Goal: Task Accomplishment & Management: Use online tool/utility

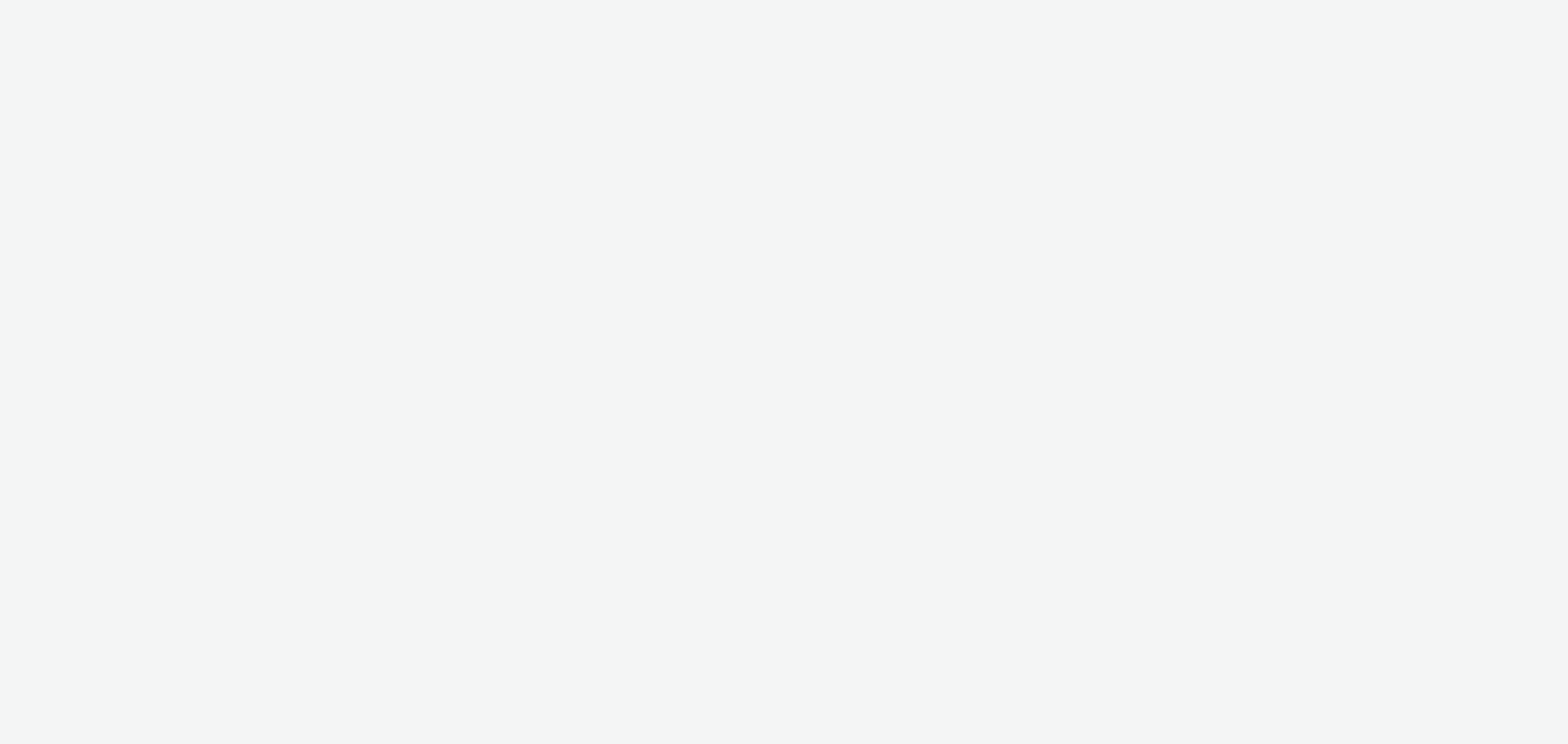
select select "a1548b1e-0fde-418e-992c-2e089afb3761"
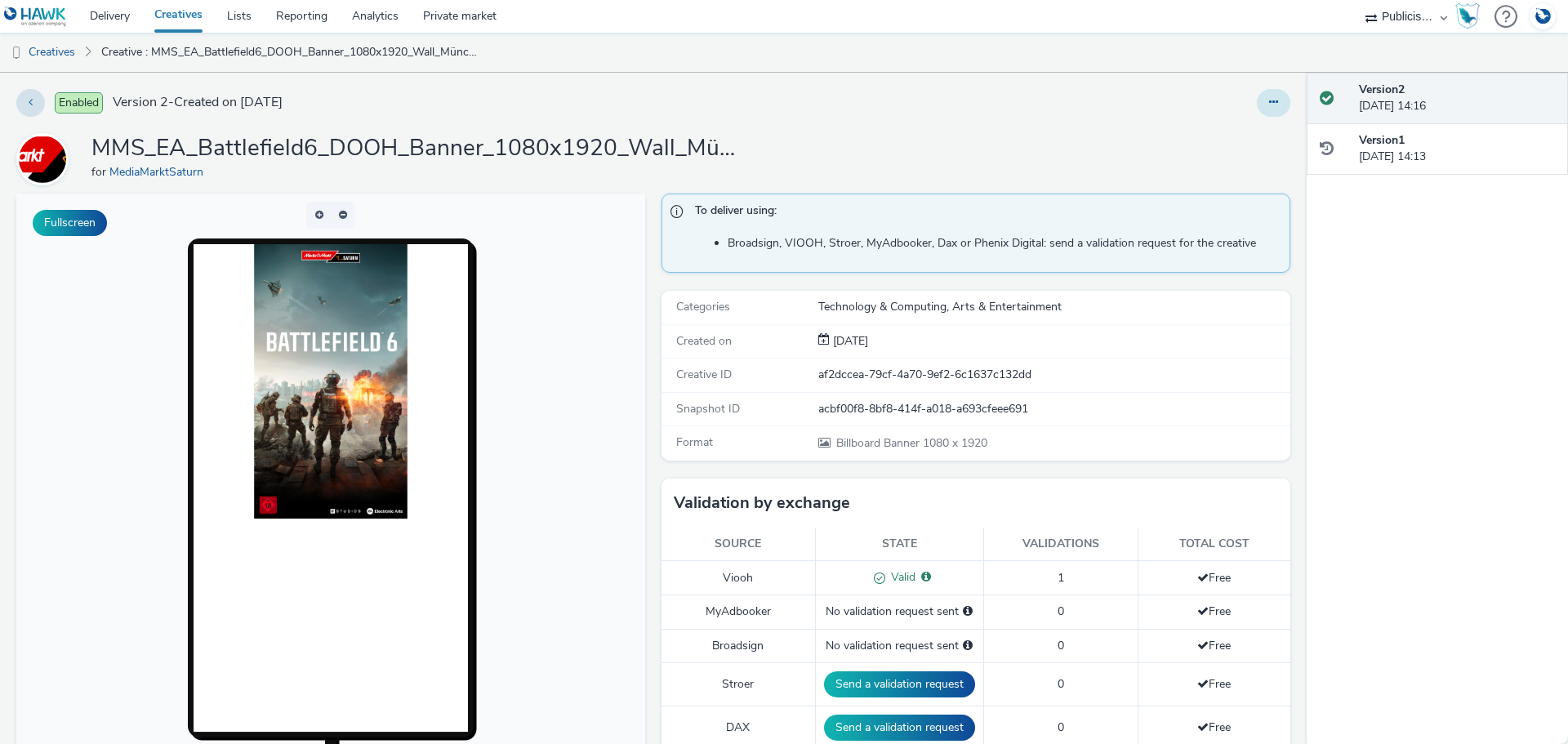
click at [1269, 106] on icon at bounding box center [1273, 101] width 9 height 11
click at [1233, 168] on link "Duplicate" at bounding box center [1228, 168] width 123 height 33
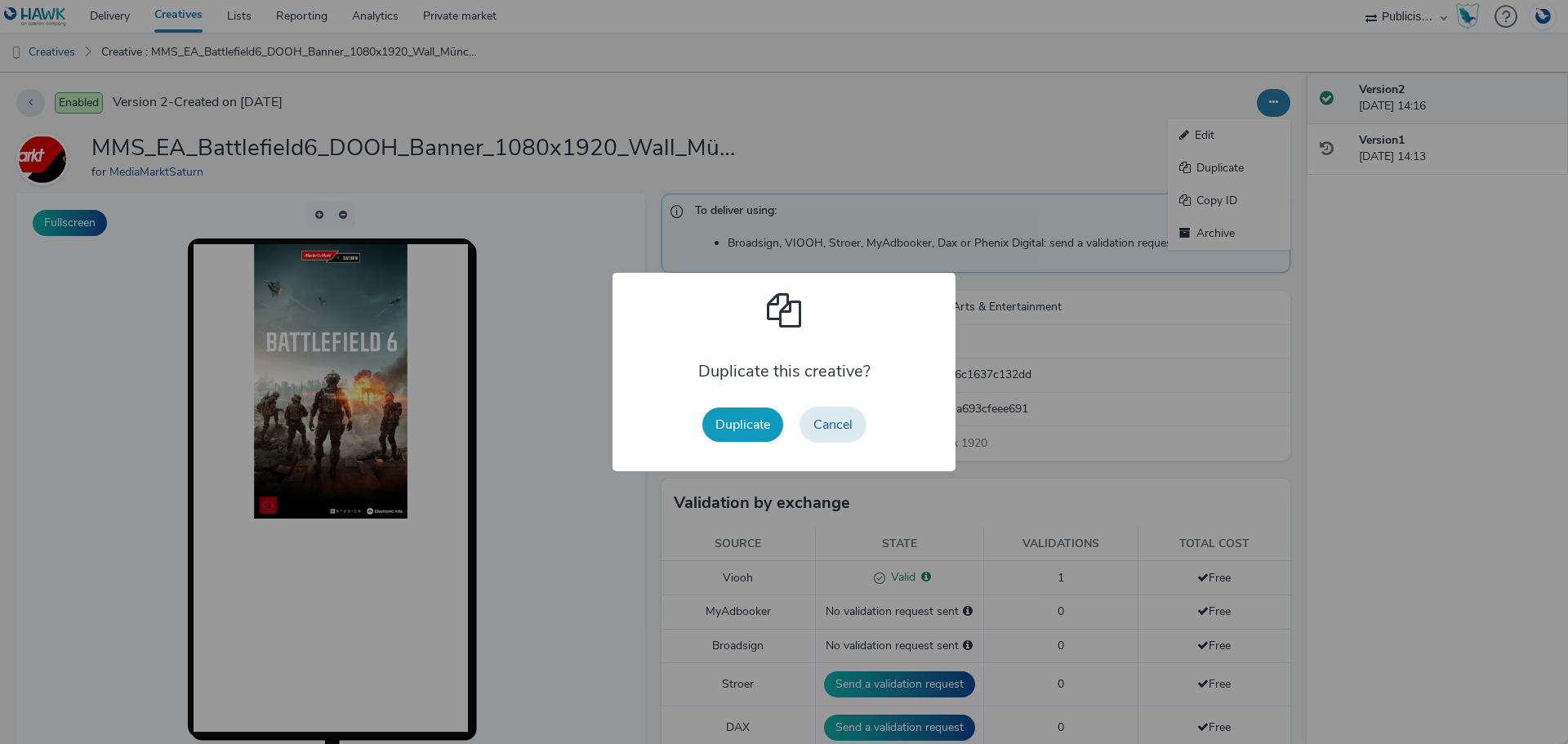
click at [756, 432] on button "Duplicate" at bounding box center [743, 425] width 81 height 34
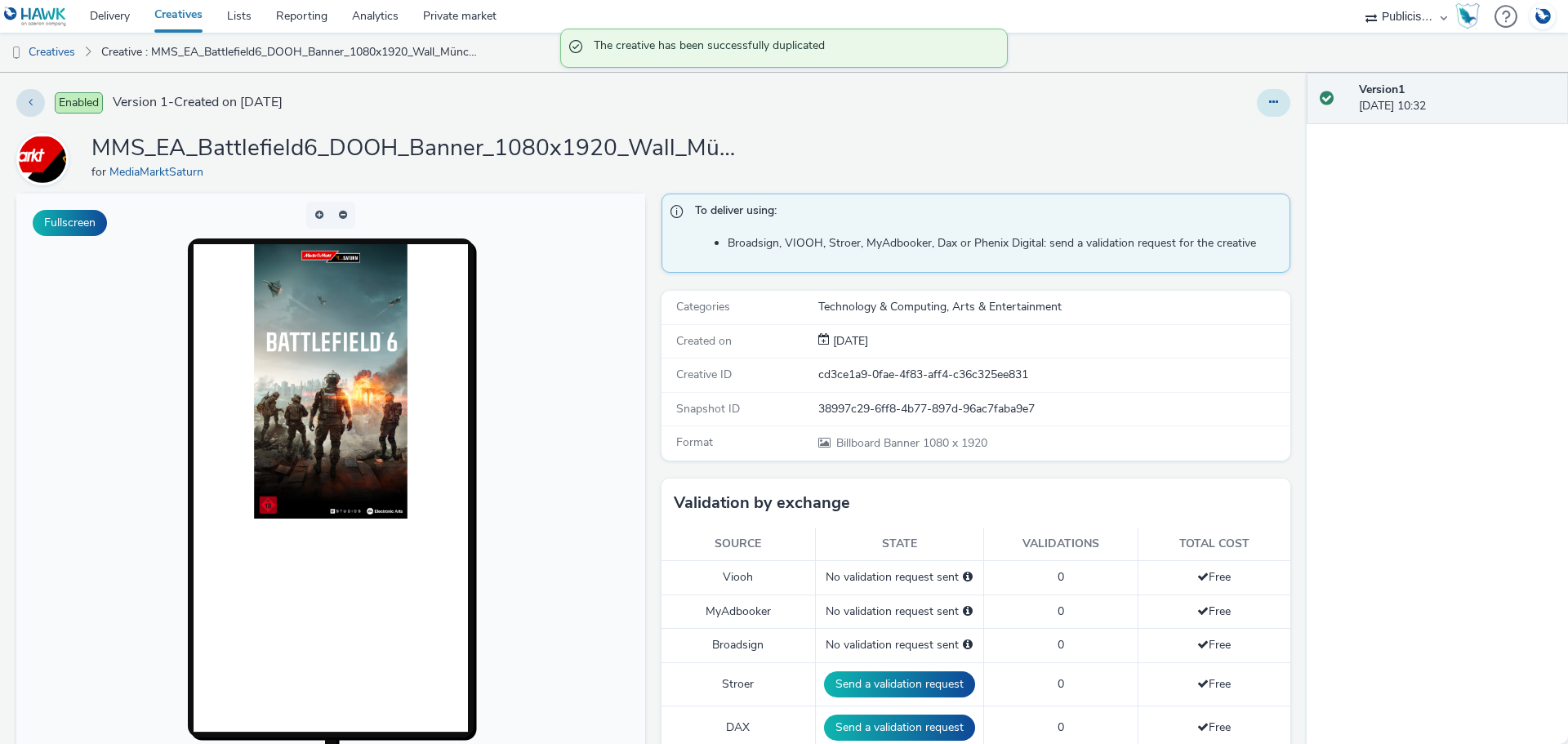
click at [1269, 103] on icon at bounding box center [1273, 101] width 9 height 11
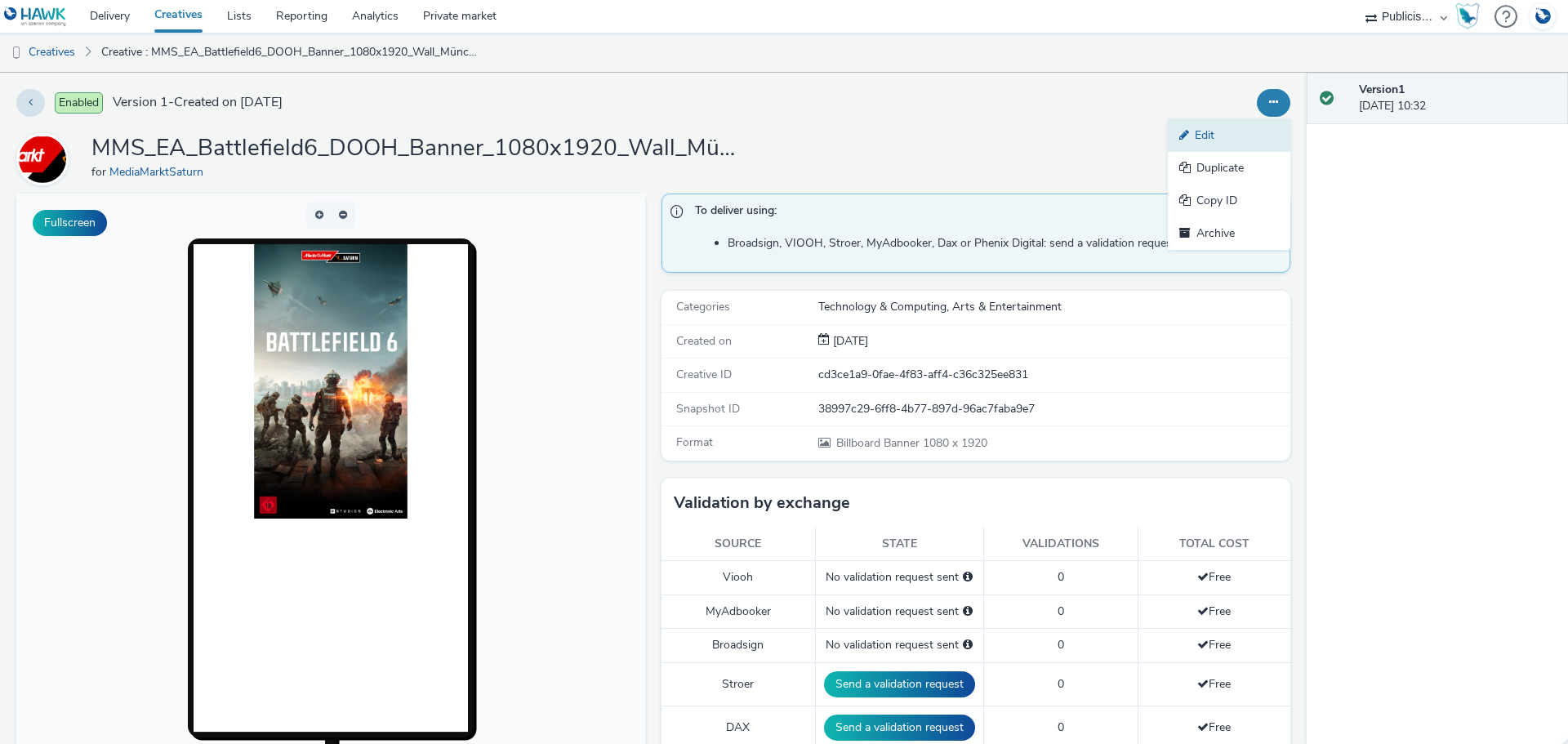
click at [1219, 135] on link "Edit" at bounding box center [1228, 136] width 123 height 33
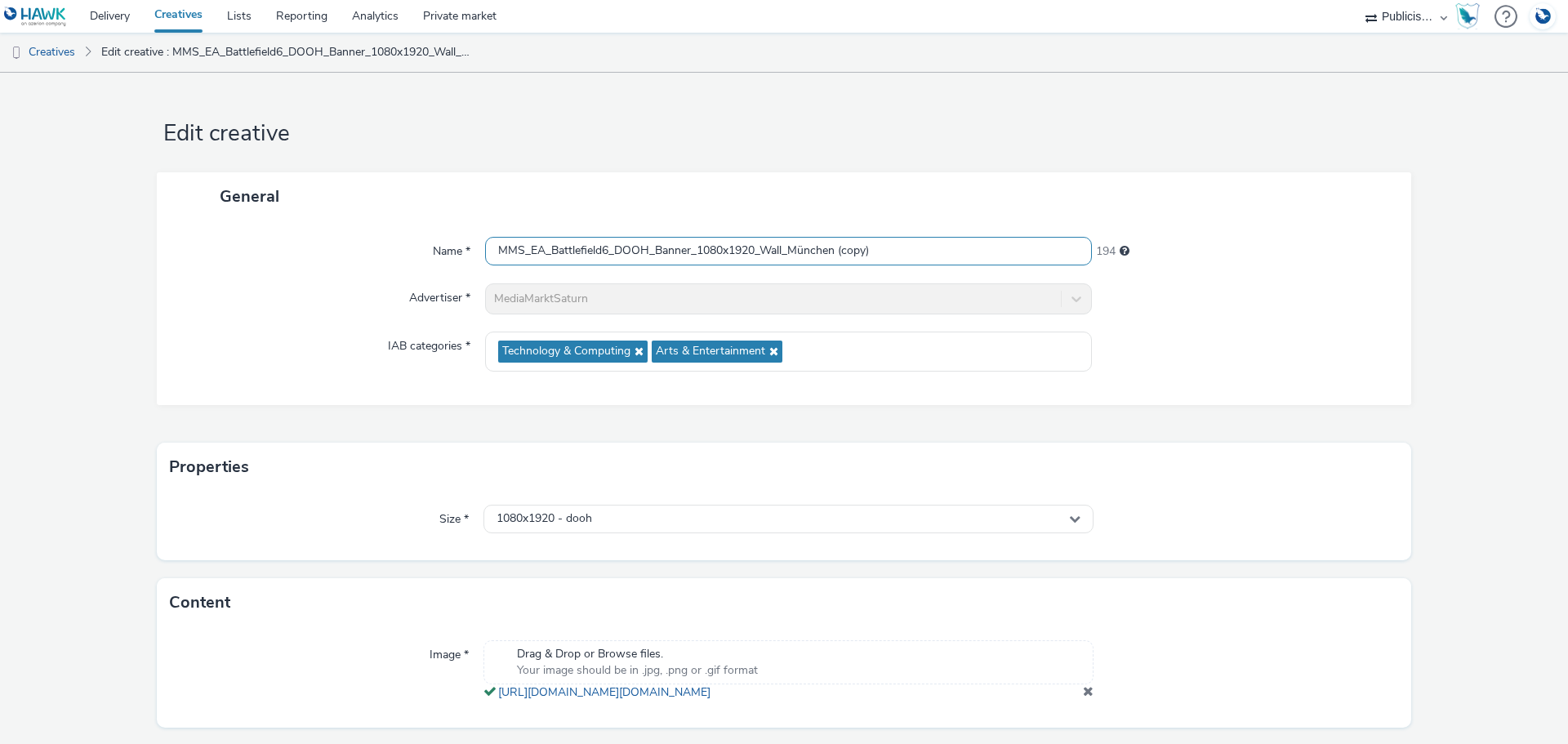
drag, startPoint x: 784, startPoint y: 255, endPoint x: 977, endPoint y: 254, distance: 193.0
click at [977, 254] on input "MMS_EA_Battlefield6_DOOH_Banner_1080x1920_Wall_München (copy)" at bounding box center [787, 251] width 606 height 28
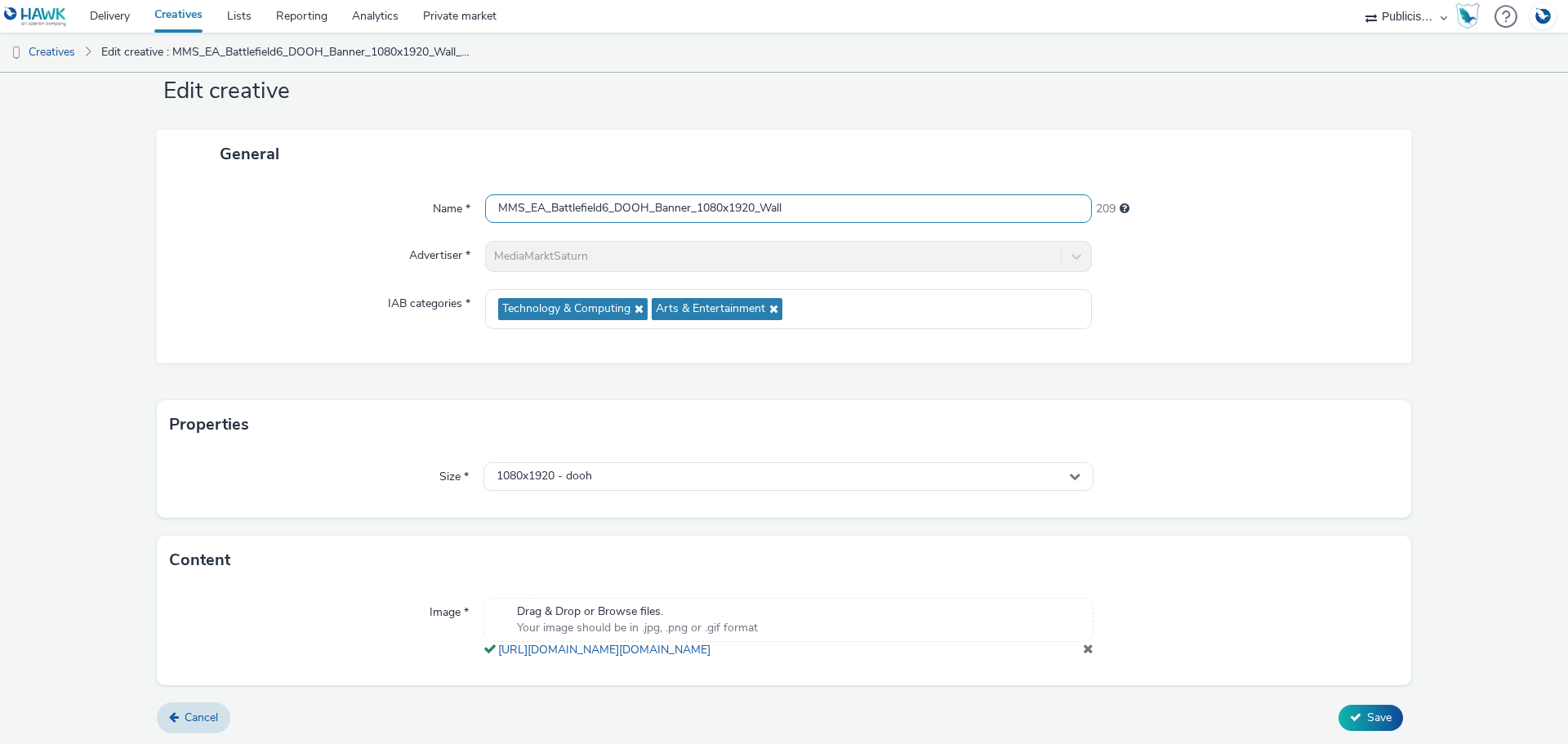
scroll to position [60, 0]
type input "MMS_EA_Battlefield6_DOOH_Banner_1080x1920_Wall"
click at [1367, 723] on span "Save" at bounding box center [1379, 716] width 25 height 15
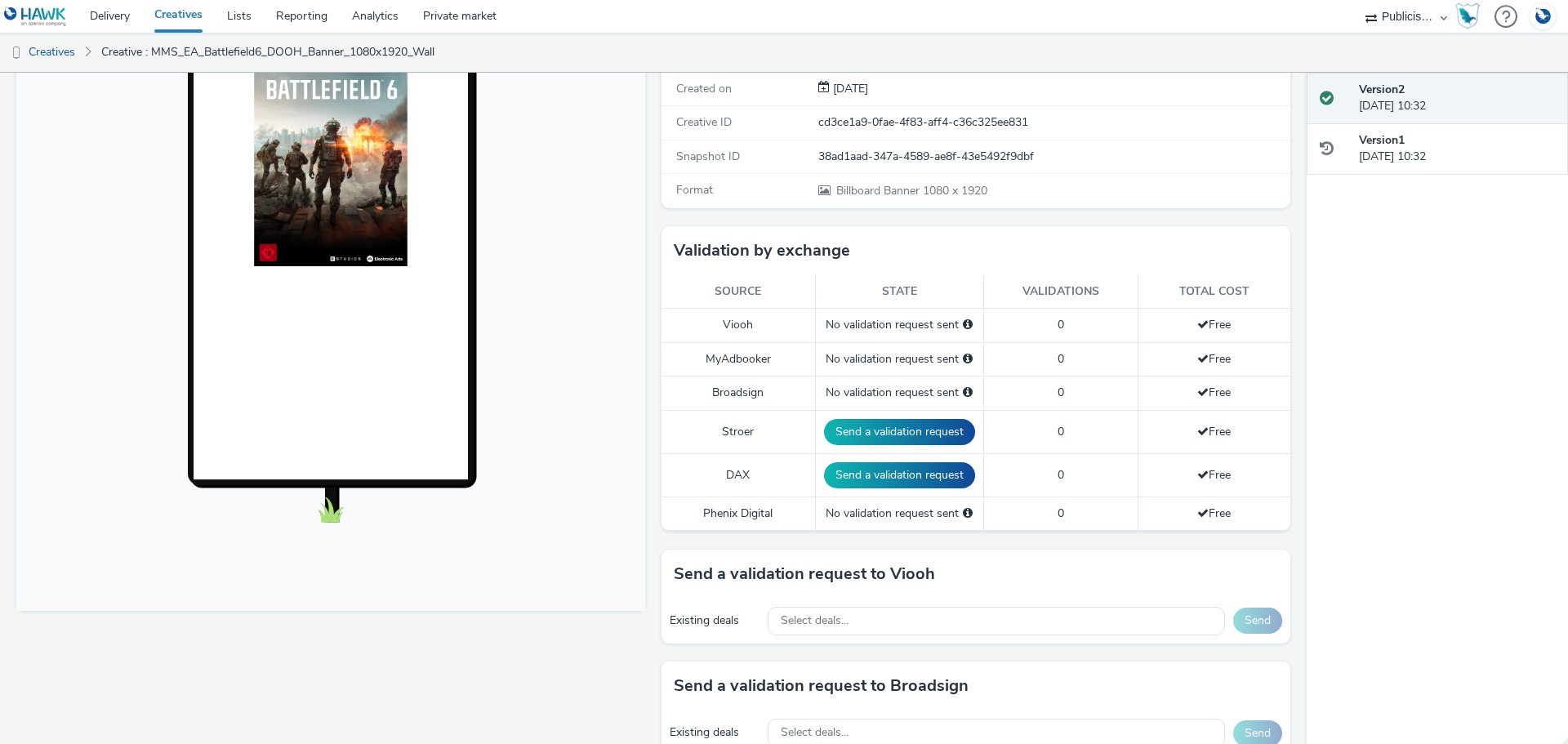
scroll to position [408, 0]
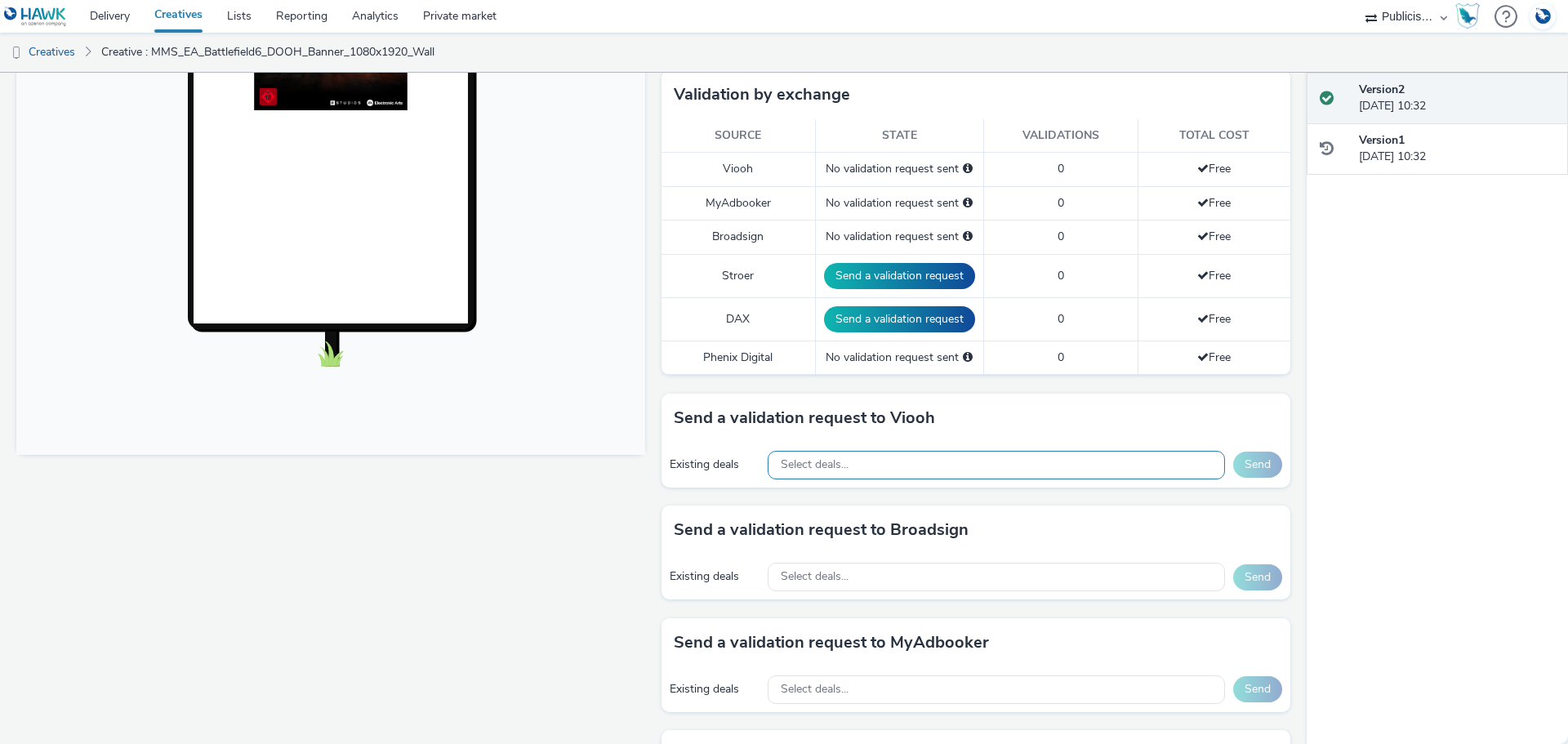
click at [914, 469] on div "Select deals..." at bounding box center [996, 465] width 457 height 28
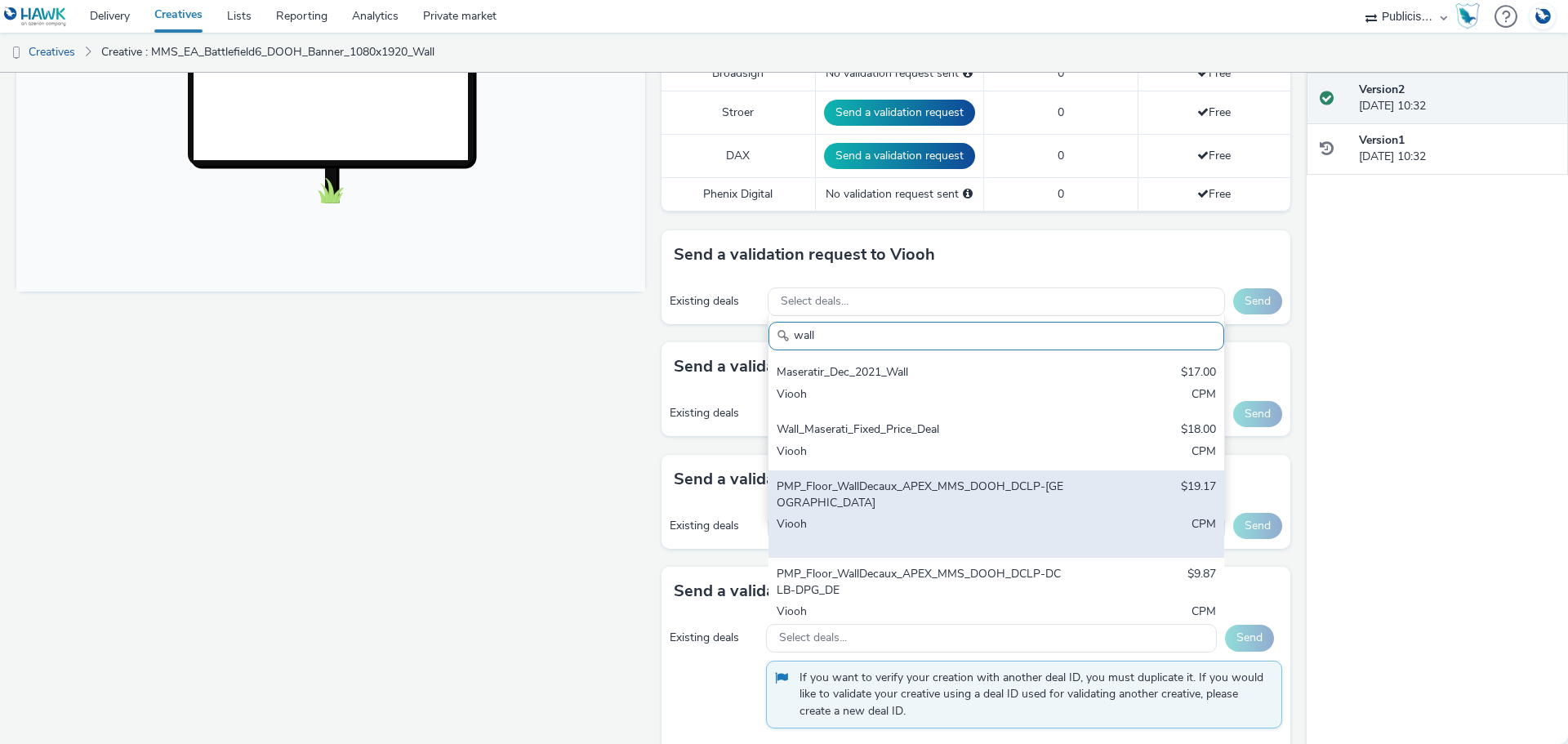
scroll to position [82, 0]
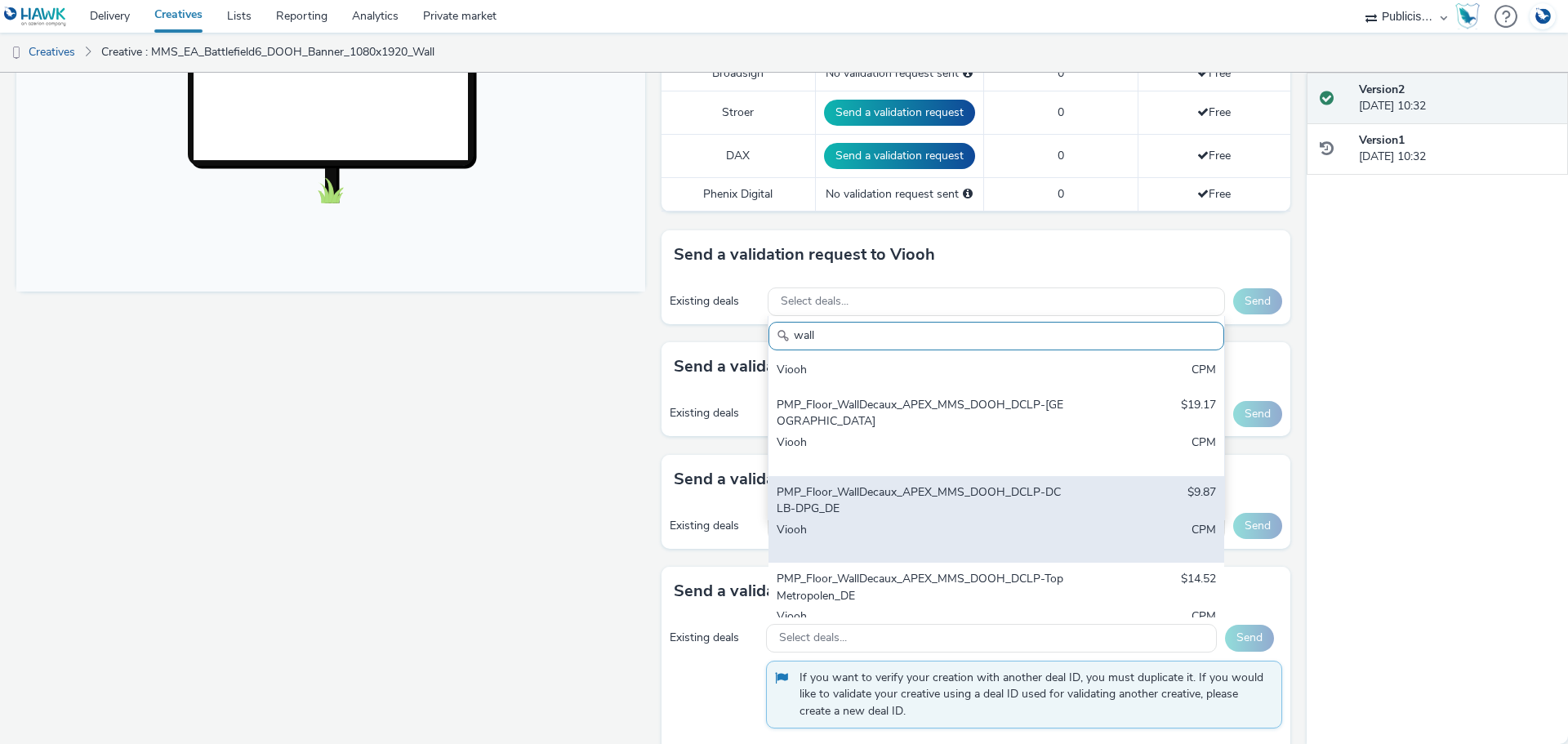
type input "wall"
click at [1039, 501] on div "PMP_Floor_WallDecaux_APEX_MMS_DOOH_DCLP-DCLB-DPG_DE" at bounding box center [921, 501] width 290 height 33
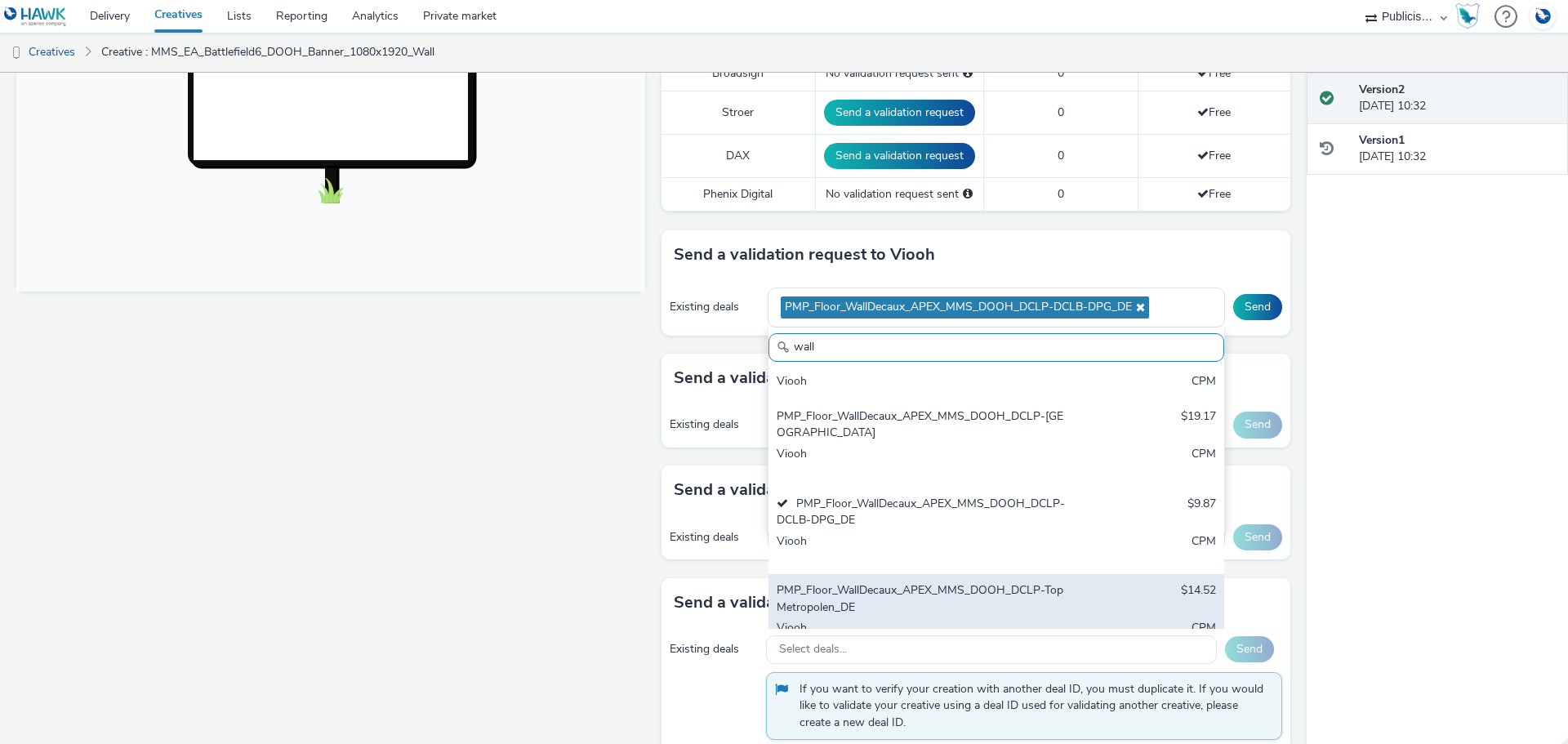
click at [1025, 602] on div "PMP_Floor_WallDecaux_APEX_MMS_DOOH_DCLP-TopMetropolen_DE" at bounding box center [921, 599] width 290 height 33
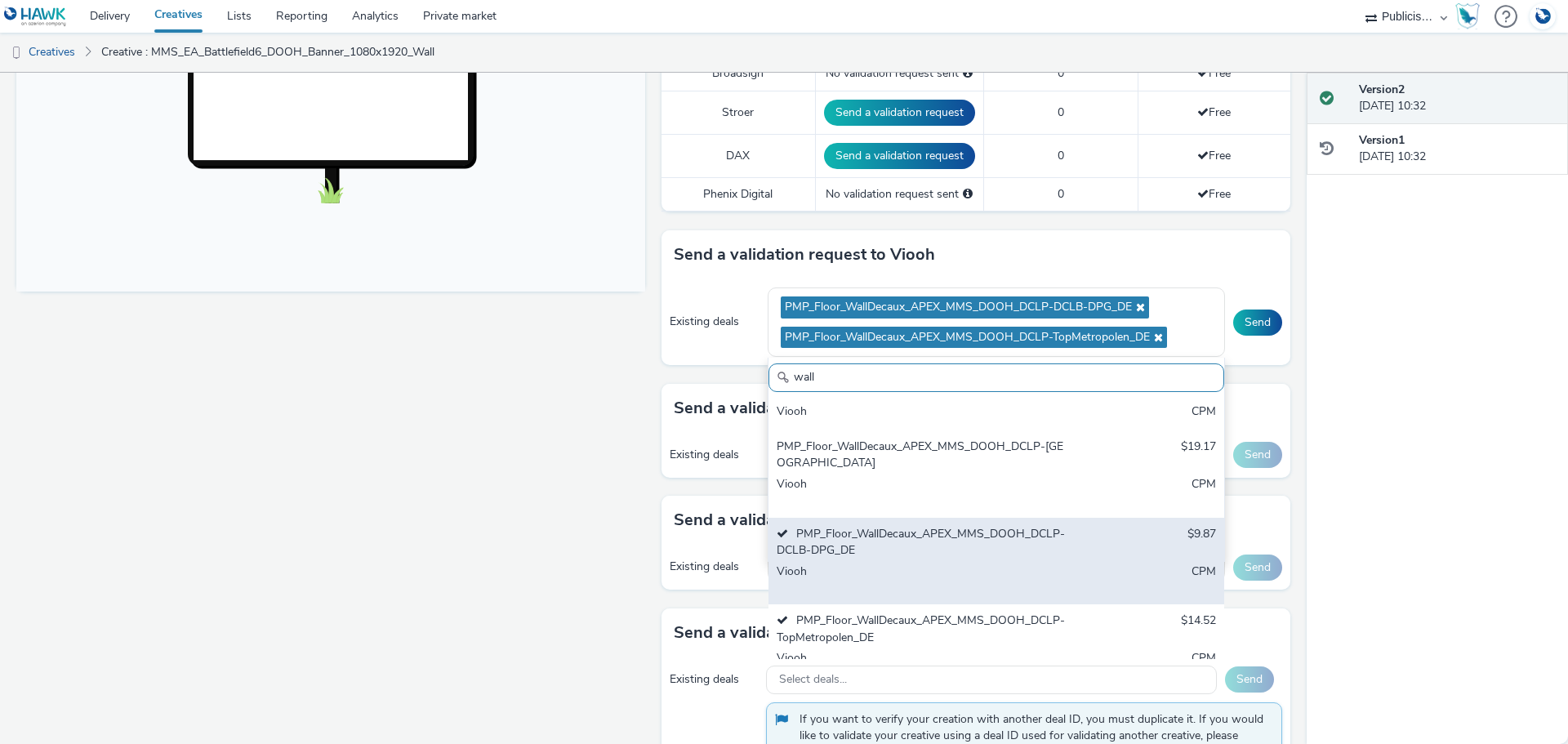
scroll to position [114, 0]
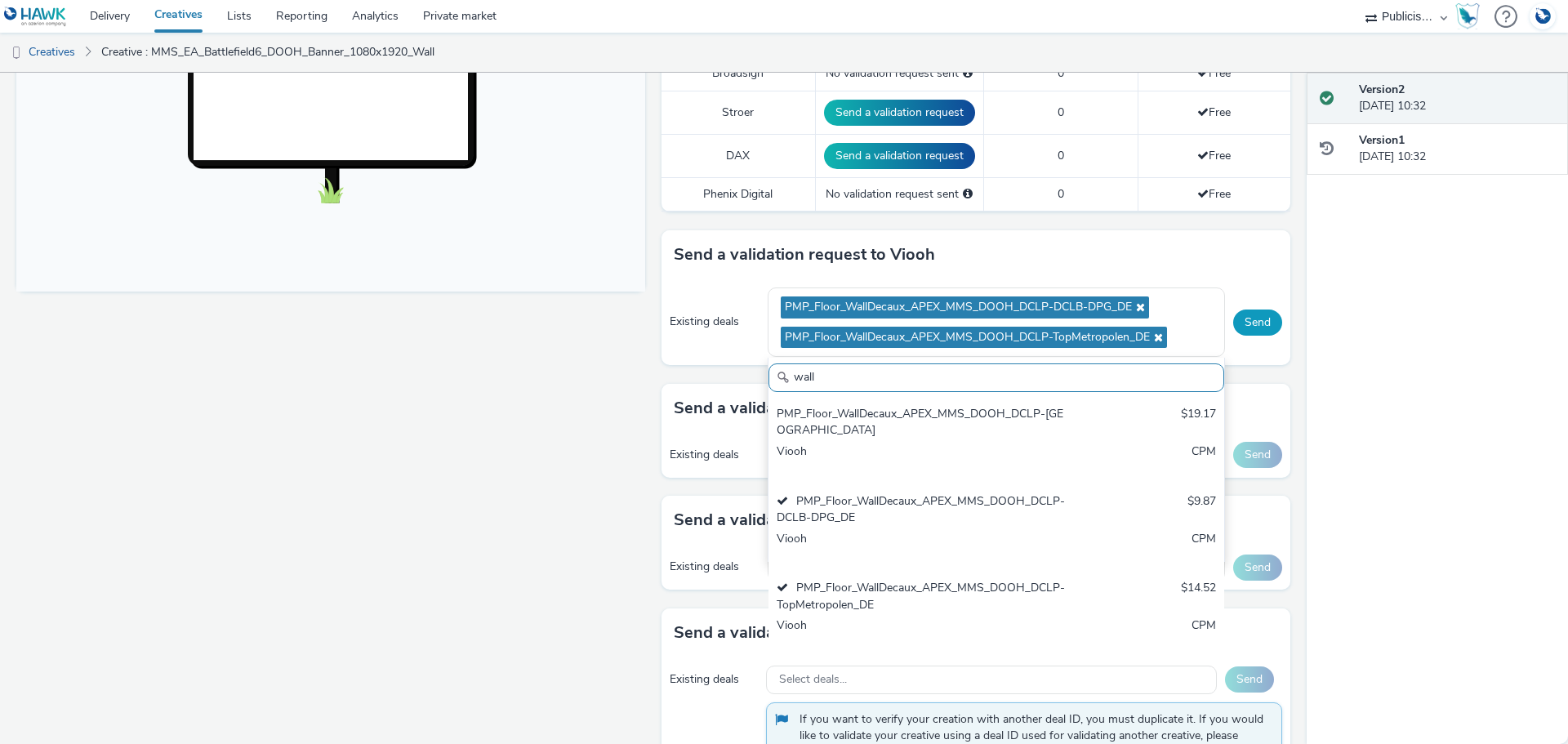
click at [1251, 322] on button "Send" at bounding box center [1257, 323] width 49 height 26
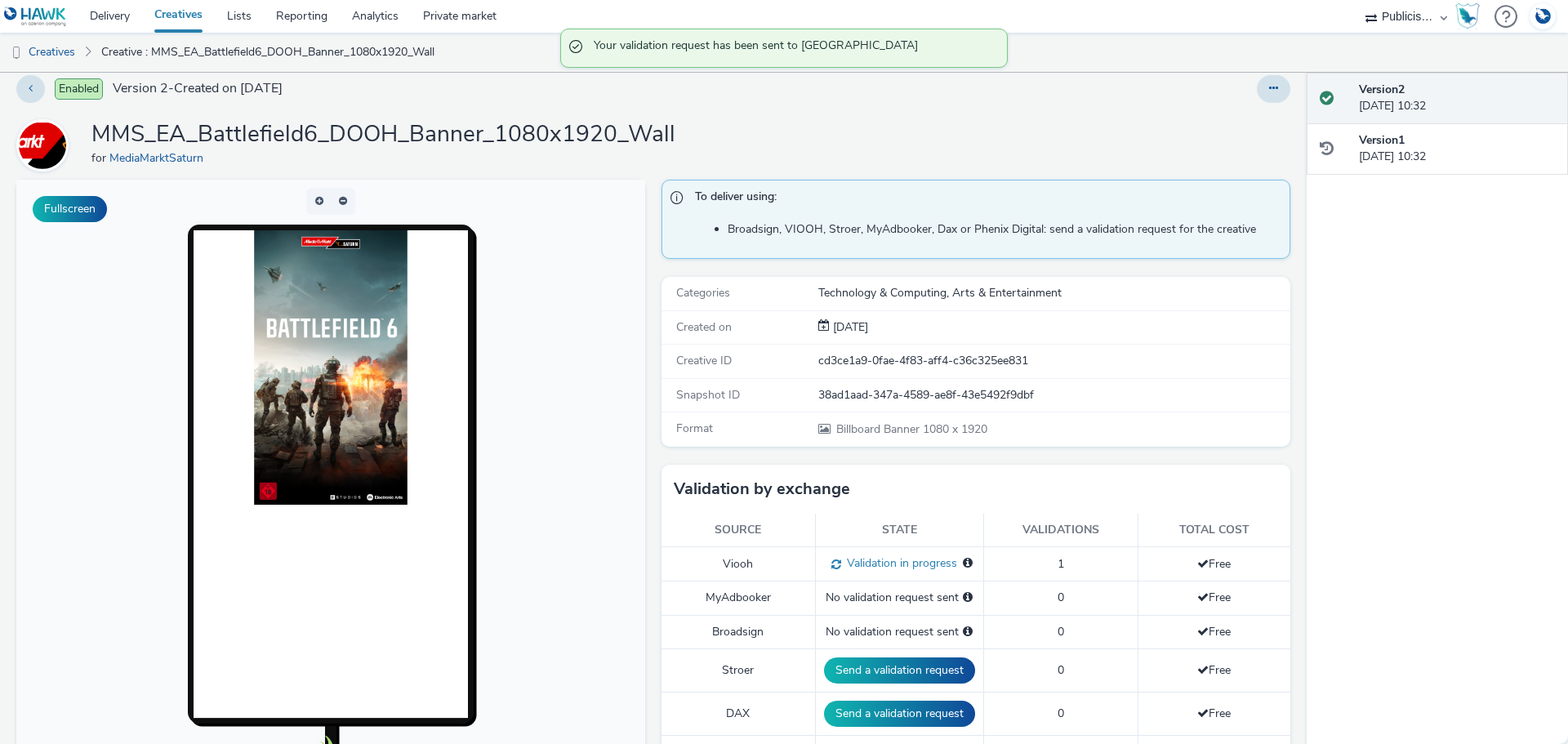
scroll to position [0, 0]
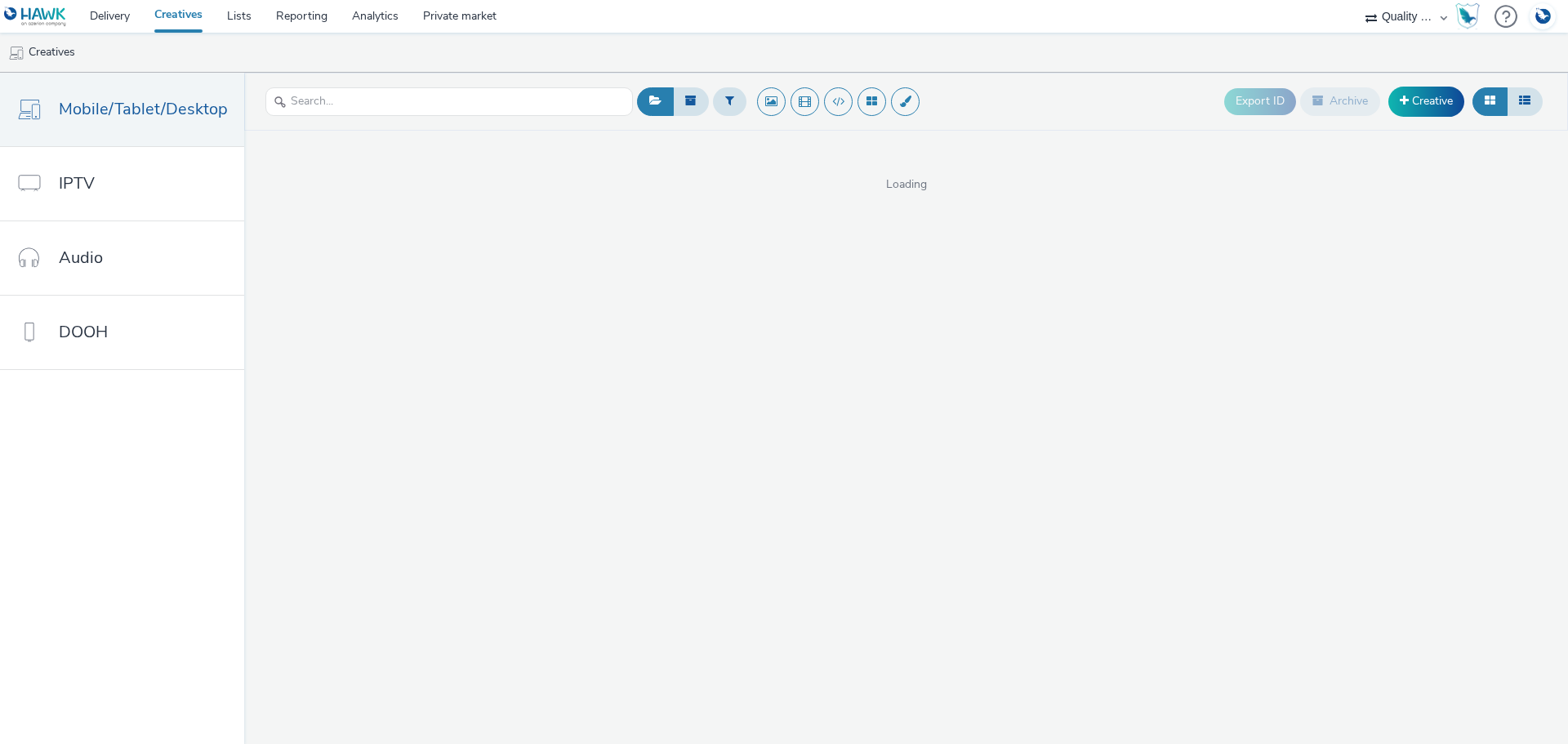
select select "c14206b5-f91a-4a47-b906-eb0b53462d55"
